Goal: Information Seeking & Learning: Learn about a topic

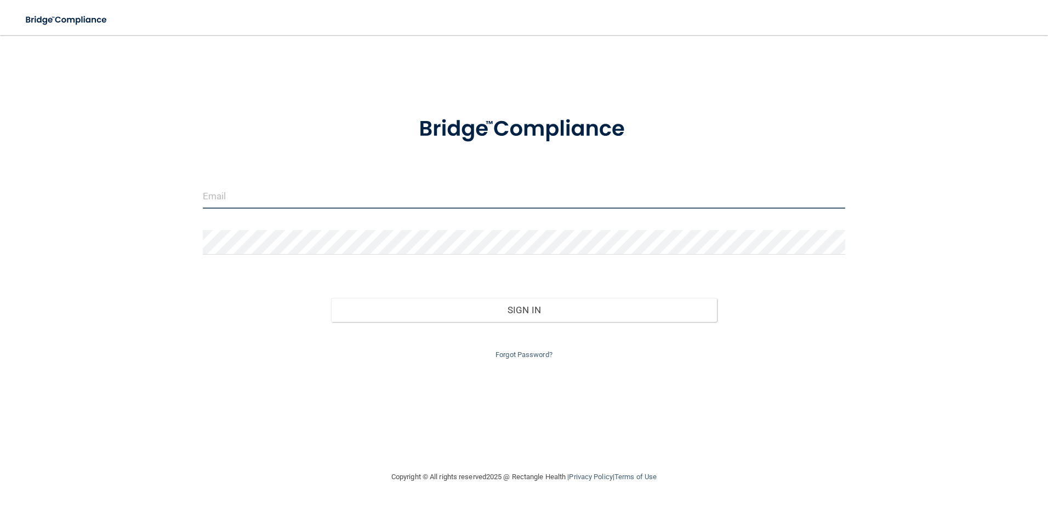
click at [262, 205] on input "email" at bounding box center [524, 196] width 643 height 25
type input "[EMAIL_ADDRESS][DOMAIN_NAME]"
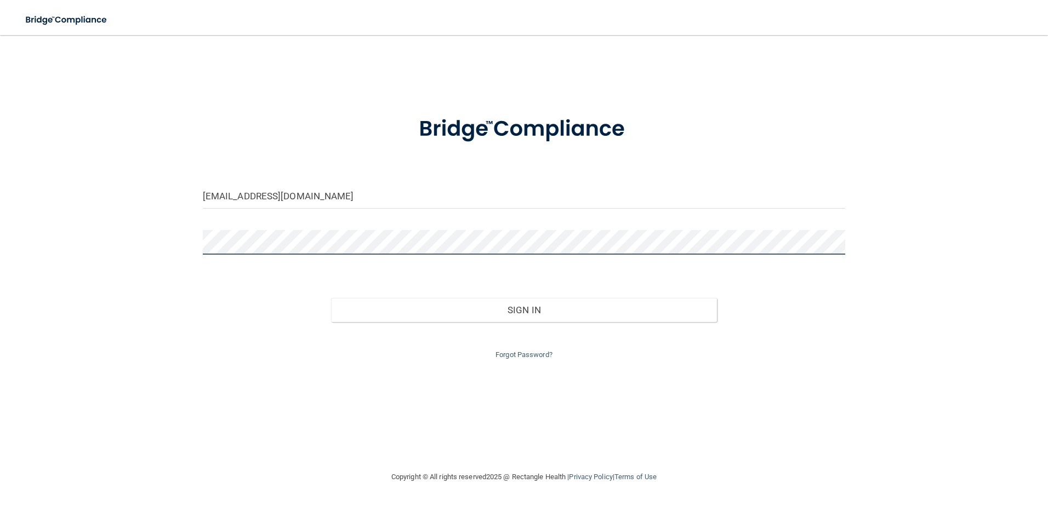
click at [331, 298] on button "Sign In" at bounding box center [524, 310] width 386 height 24
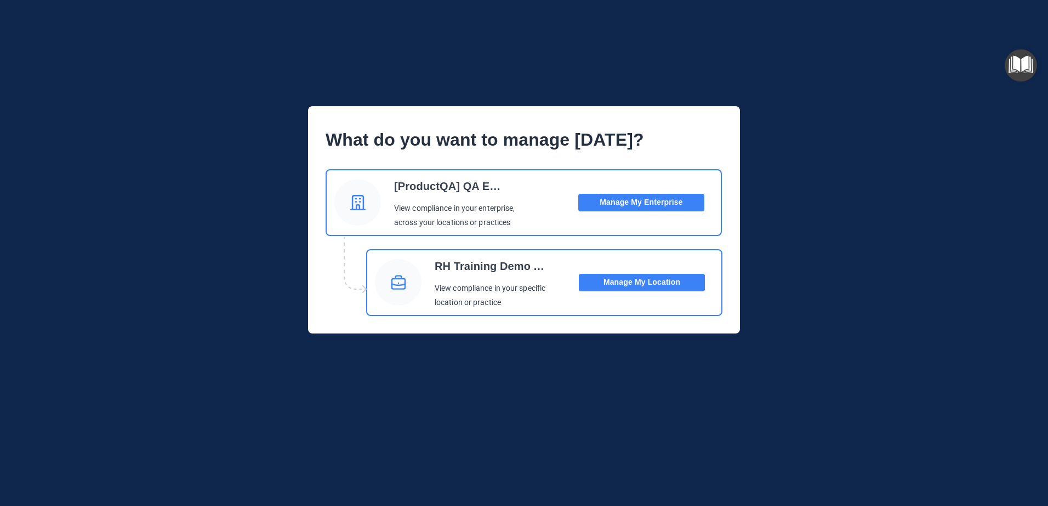
click at [614, 283] on button "Manage My Location" at bounding box center [642, 283] width 126 height 18
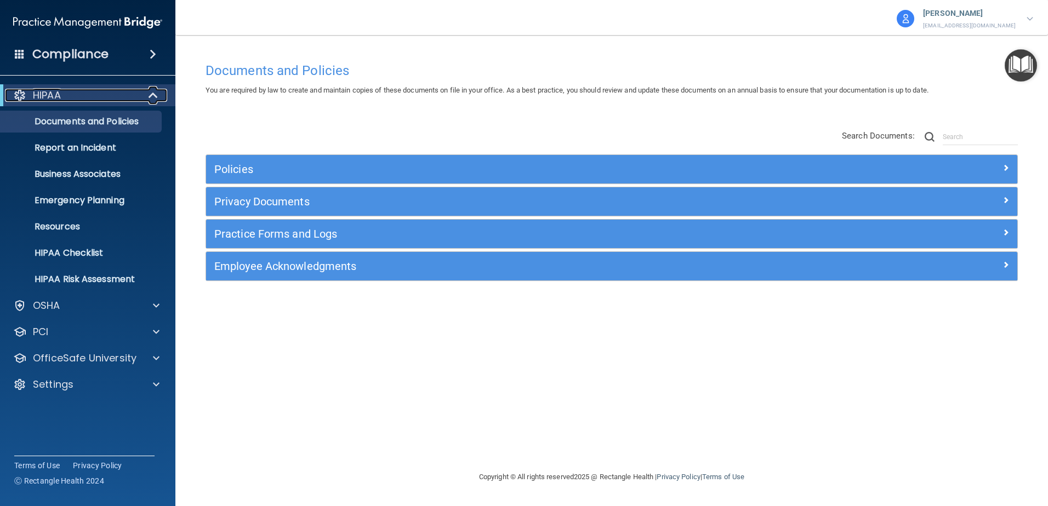
click at [152, 93] on span at bounding box center [154, 95] width 9 height 13
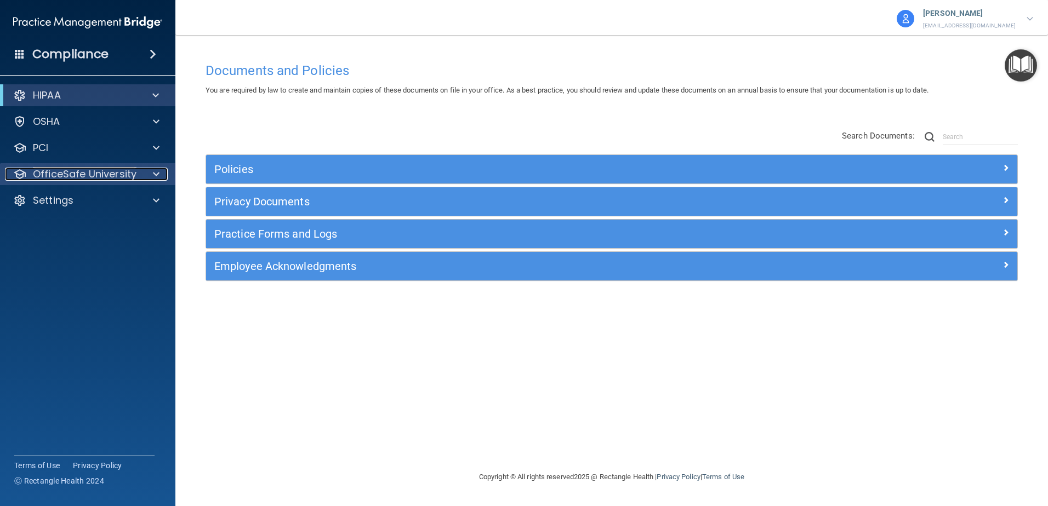
click at [159, 173] on div at bounding box center [154, 174] width 27 height 13
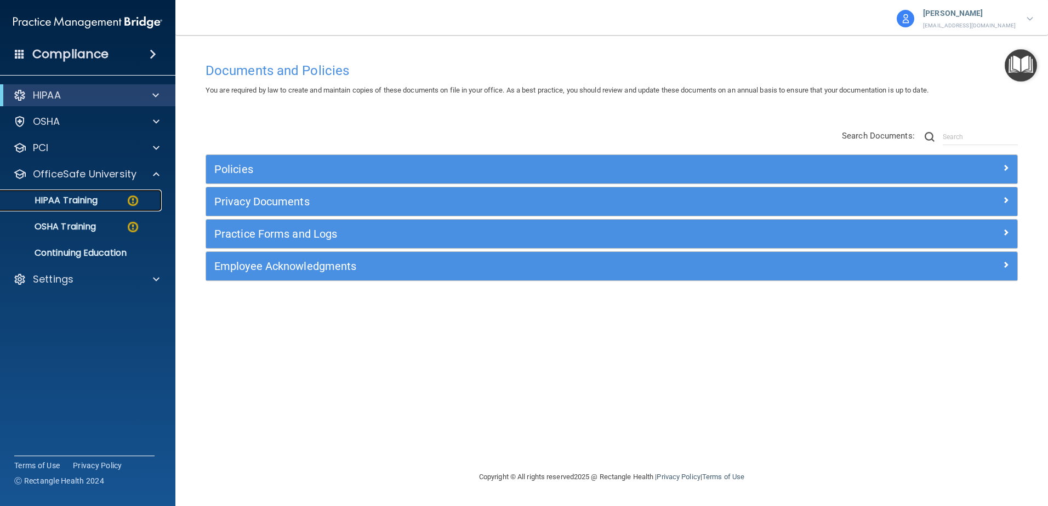
click at [66, 199] on p "HIPAA Training" at bounding box center [52, 200] width 90 height 11
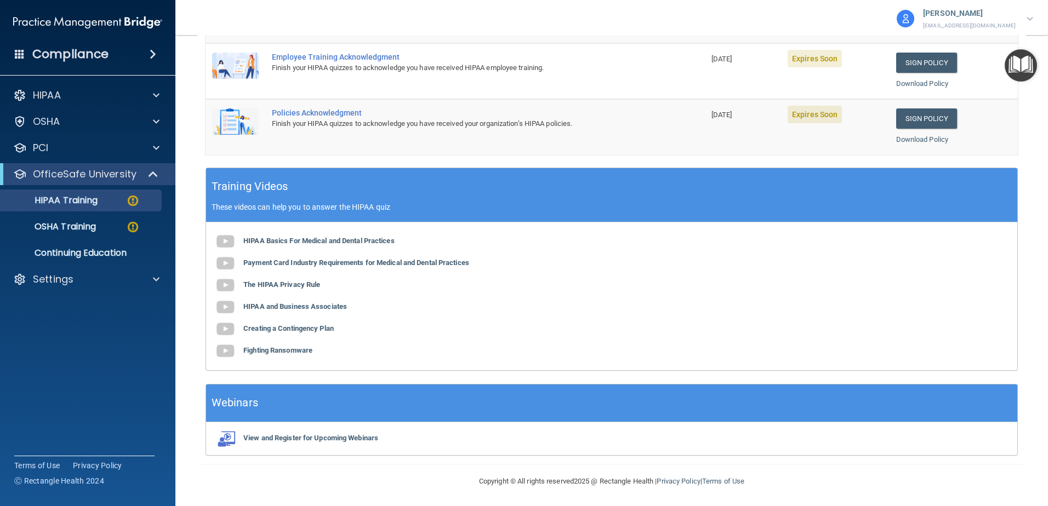
scroll to position [231, 0]
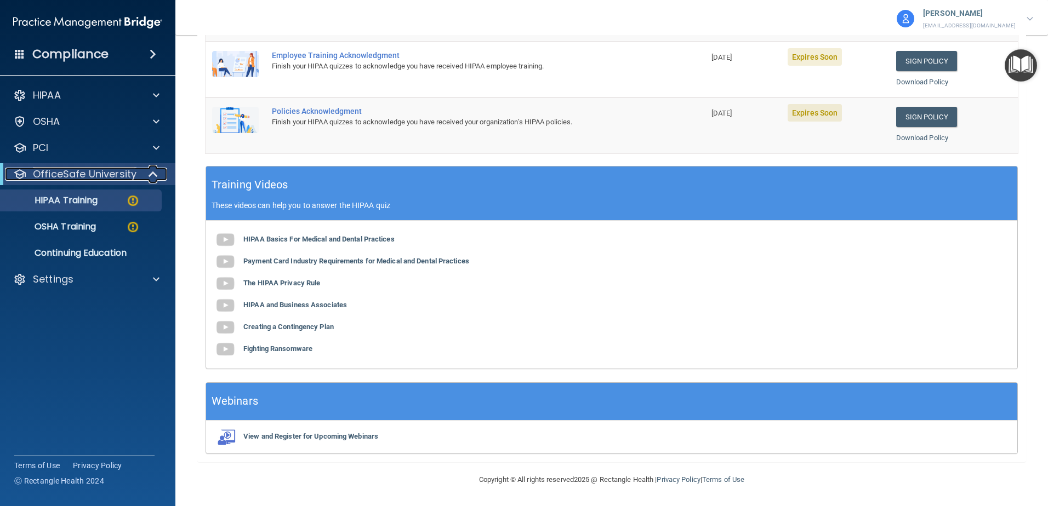
click at [150, 172] on span at bounding box center [154, 174] width 9 height 13
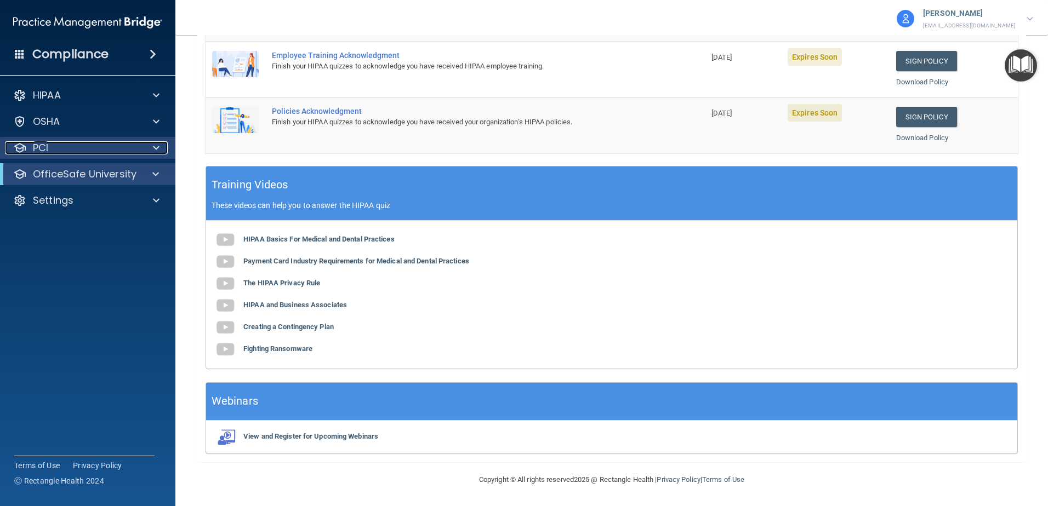
click at [158, 145] on span at bounding box center [156, 147] width 7 height 13
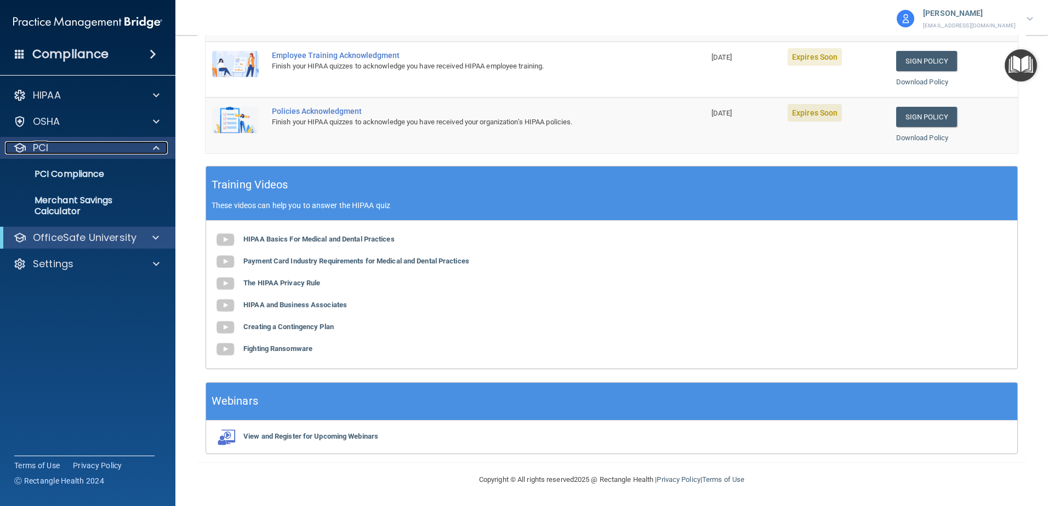
click at [156, 145] on span at bounding box center [156, 147] width 7 height 13
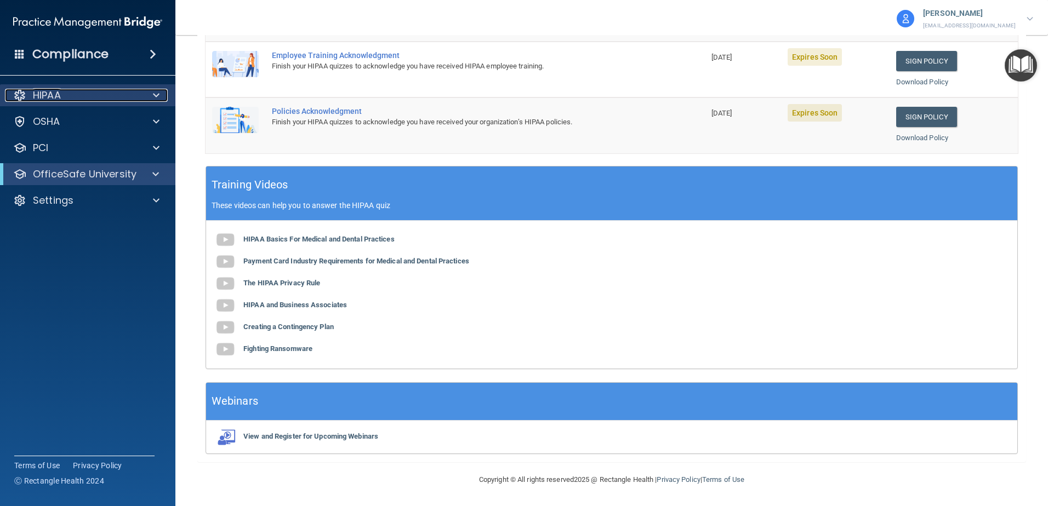
click at [155, 94] on span at bounding box center [156, 95] width 7 height 13
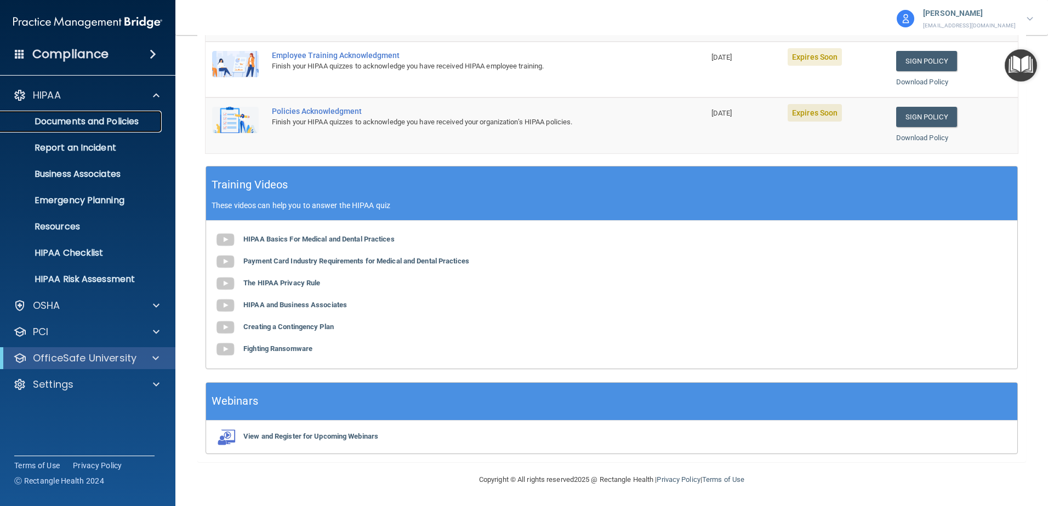
click at [139, 124] on p "Documents and Policies" at bounding box center [82, 121] width 150 height 11
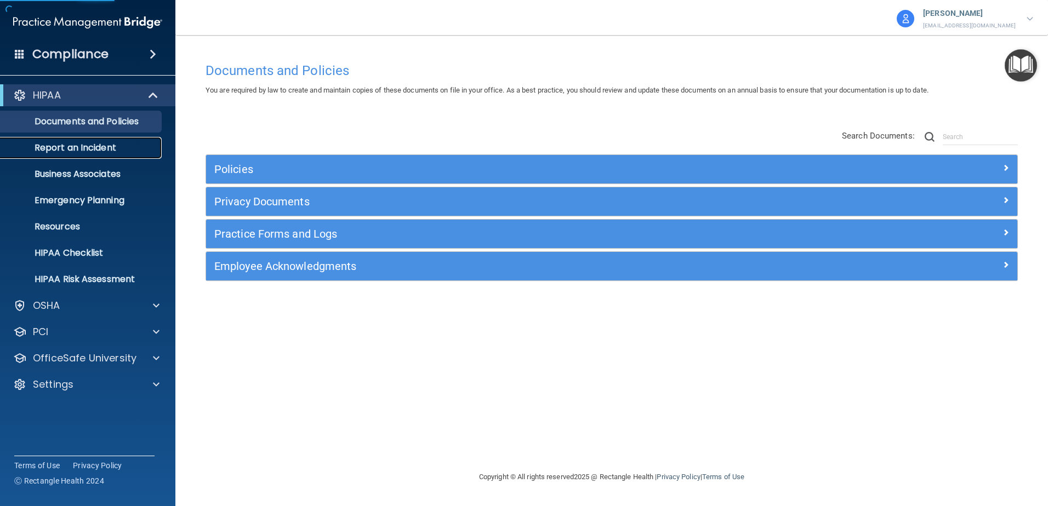
click at [109, 153] on p "Report an Incident" at bounding box center [82, 147] width 150 height 11
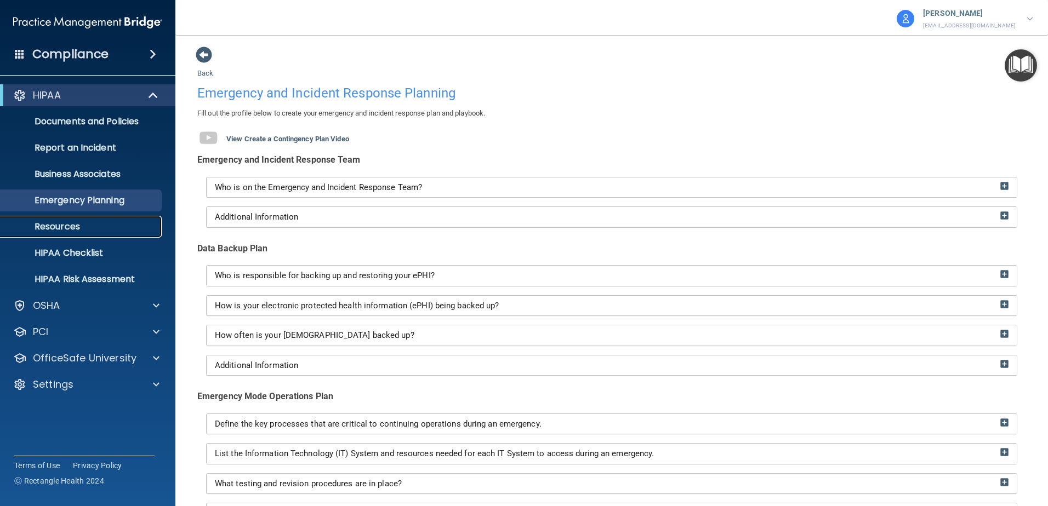
click at [81, 224] on p "Resources" at bounding box center [82, 226] width 150 height 11
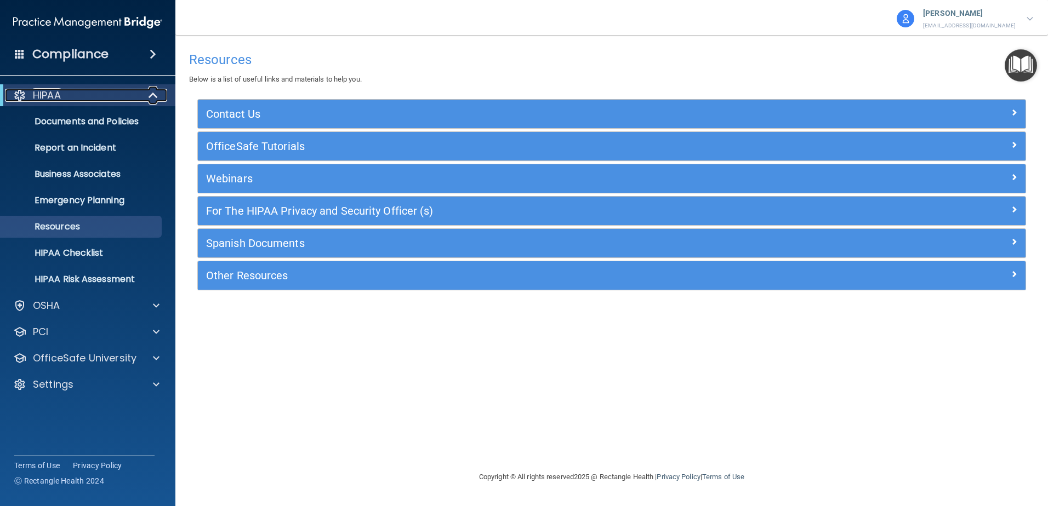
click at [153, 100] on span at bounding box center [154, 95] width 9 height 13
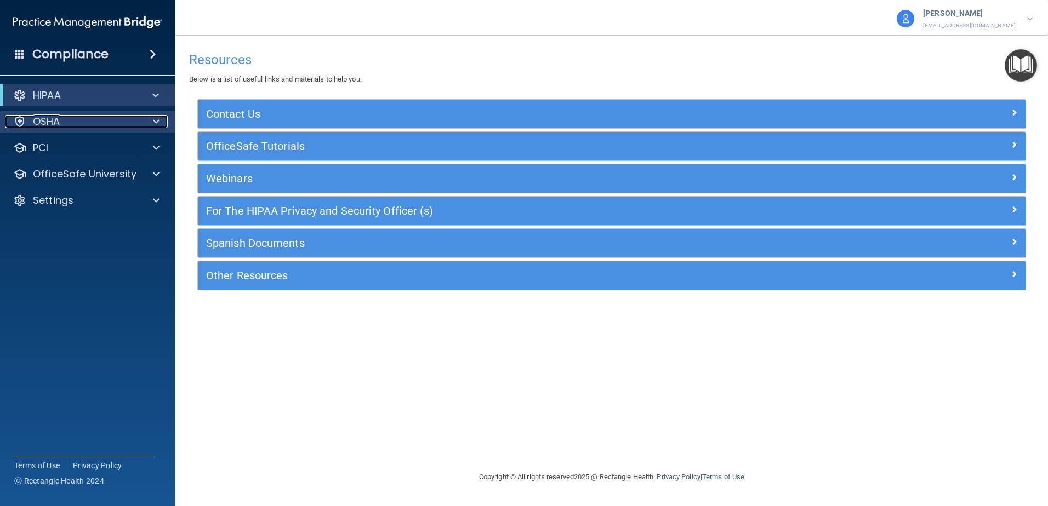
click at [152, 123] on div at bounding box center [154, 121] width 27 height 13
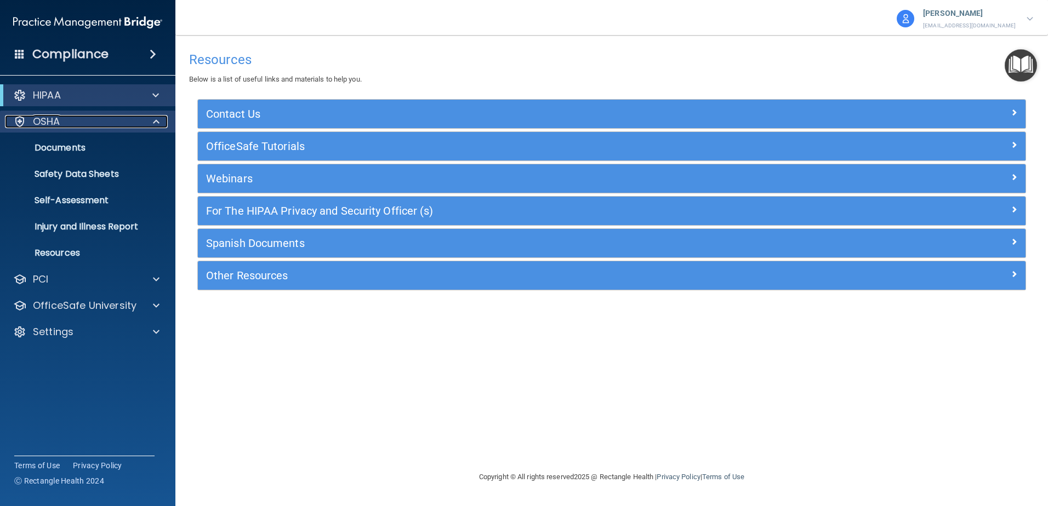
click at [153, 119] on span at bounding box center [156, 121] width 7 height 13
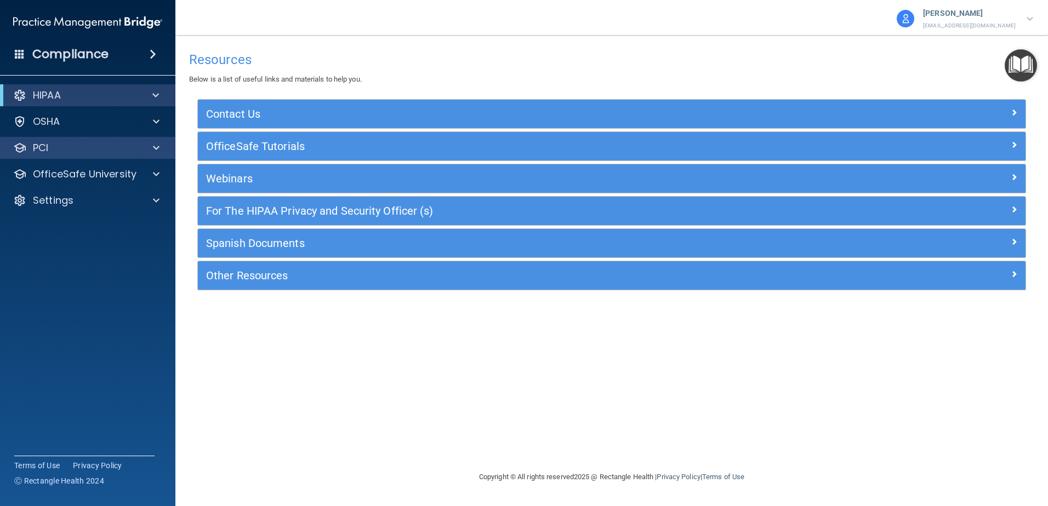
click at [153, 139] on div "PCI" at bounding box center [88, 148] width 176 height 22
click at [153, 147] on span at bounding box center [156, 147] width 7 height 13
click at [158, 147] on span at bounding box center [156, 147] width 7 height 13
click at [158, 174] on span at bounding box center [156, 174] width 7 height 13
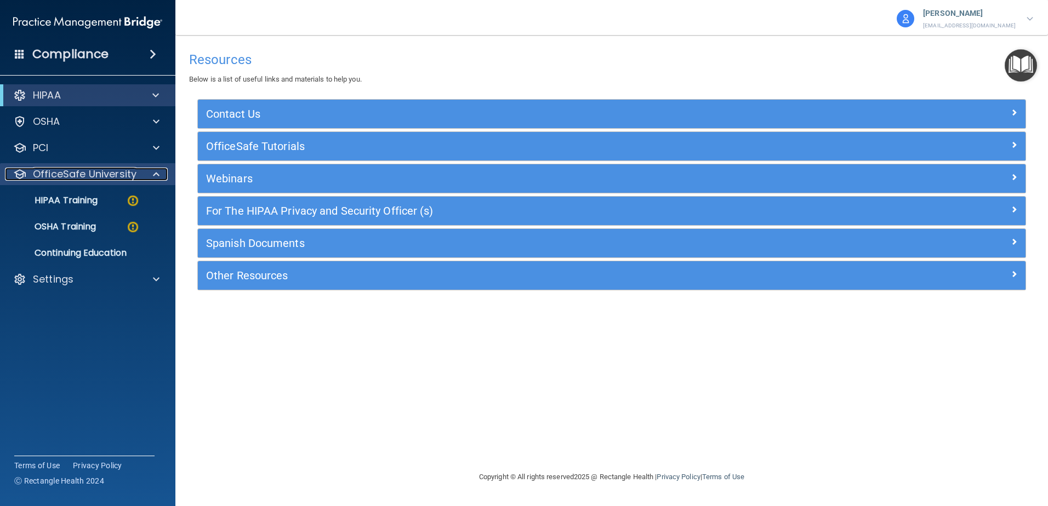
click at [158, 174] on span at bounding box center [156, 174] width 7 height 13
